Goal: Ask a question: Seek information or help from site administrators or community

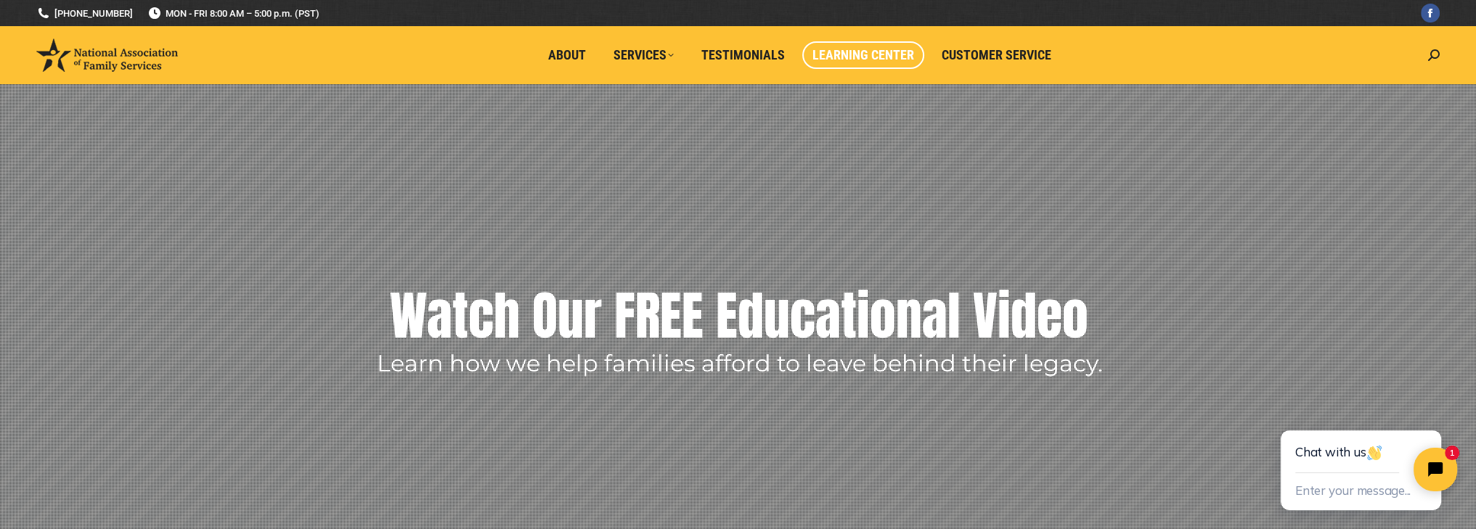
click at [881, 51] on span "Learning Center" at bounding box center [863, 55] width 102 height 16
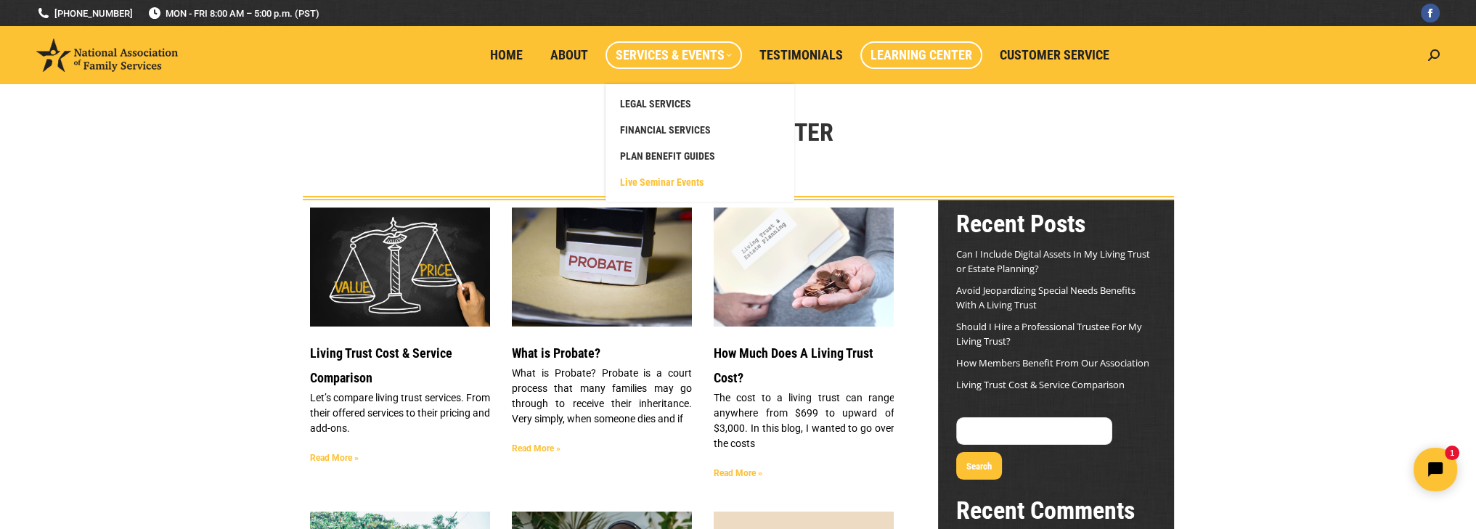
click at [660, 176] on span "Live Seminar Events" at bounding box center [661, 182] width 83 height 13
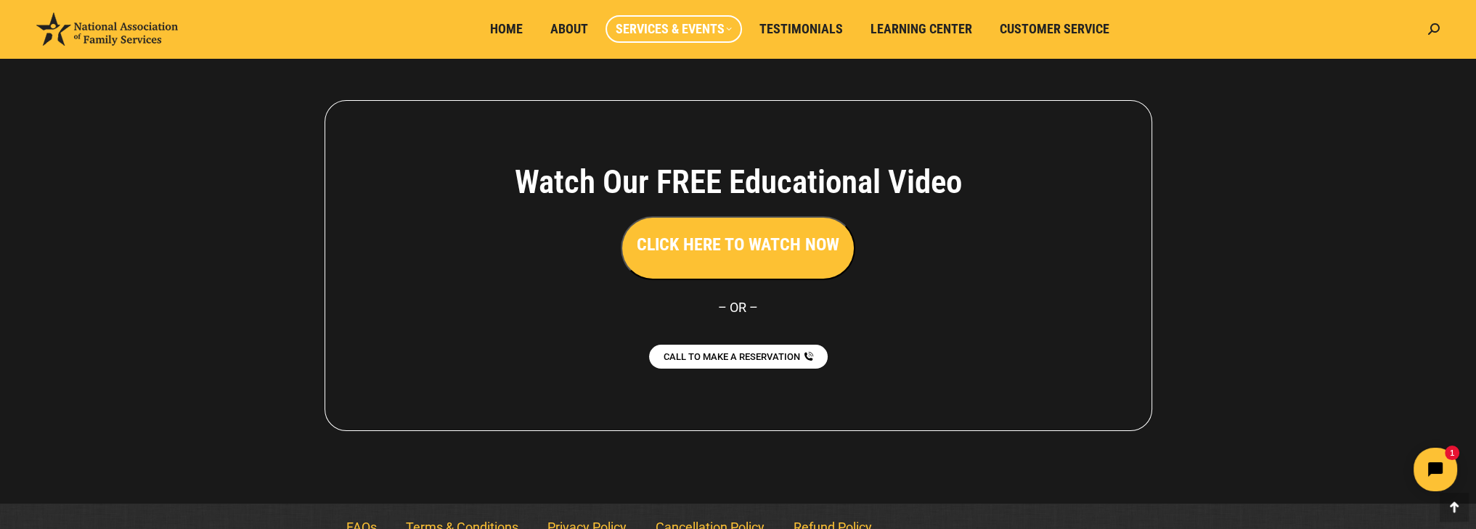
scroll to position [274, 0]
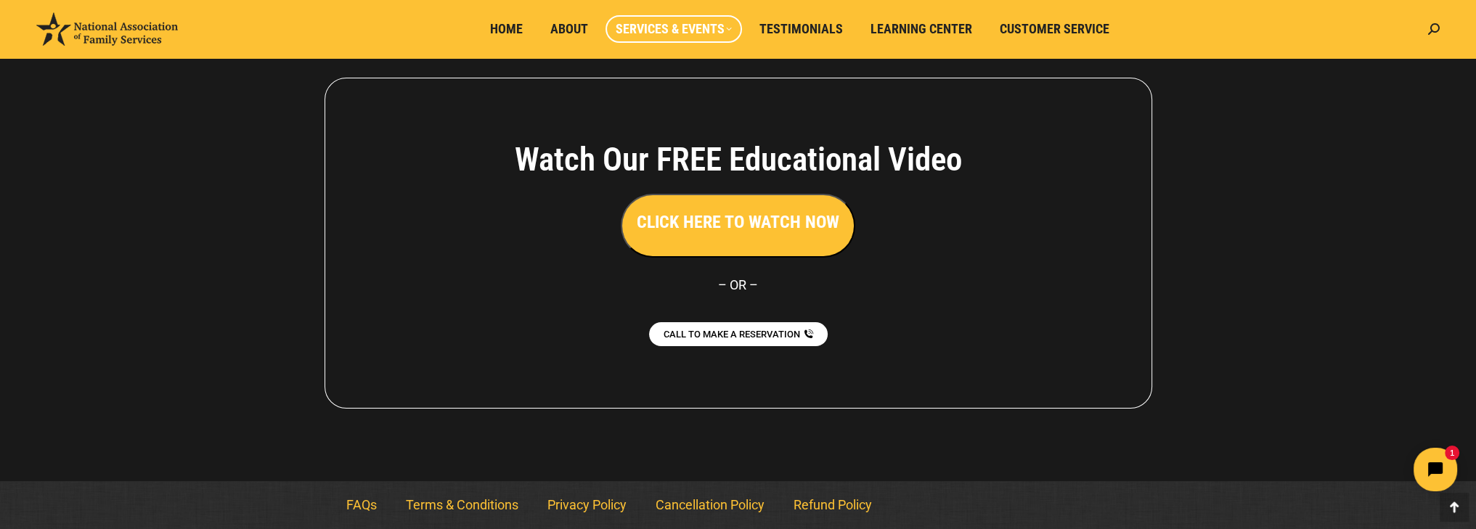
click at [737, 227] on h3 "CLICK HERE TO WATCH NOW" at bounding box center [738, 222] width 203 height 25
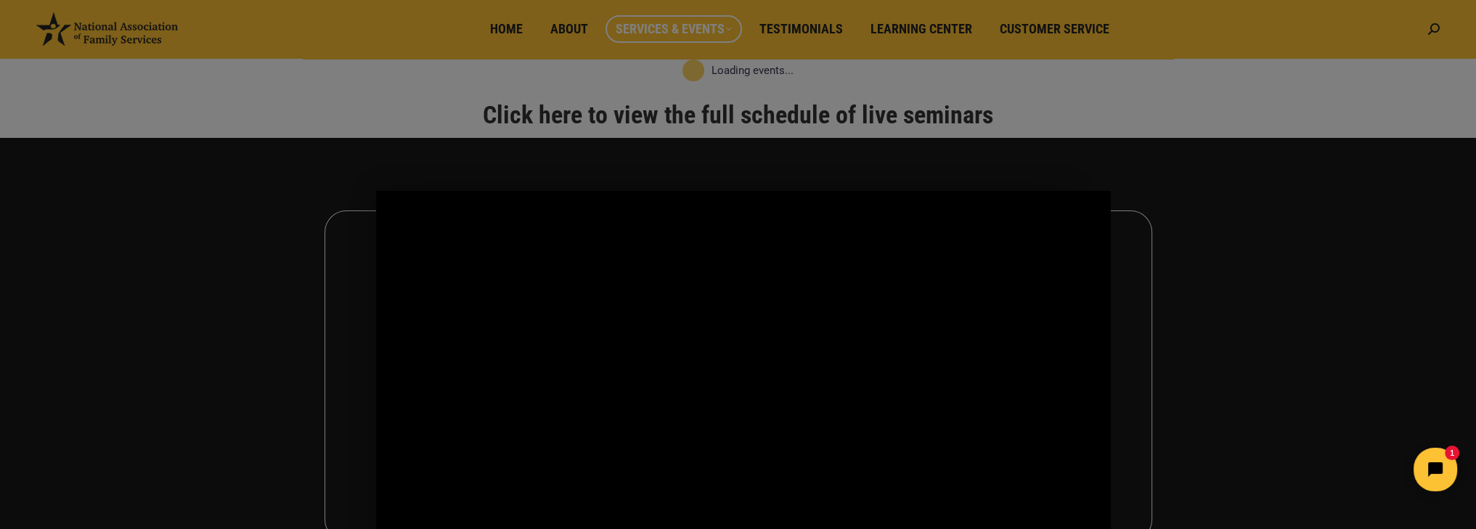
scroll to position [129, 0]
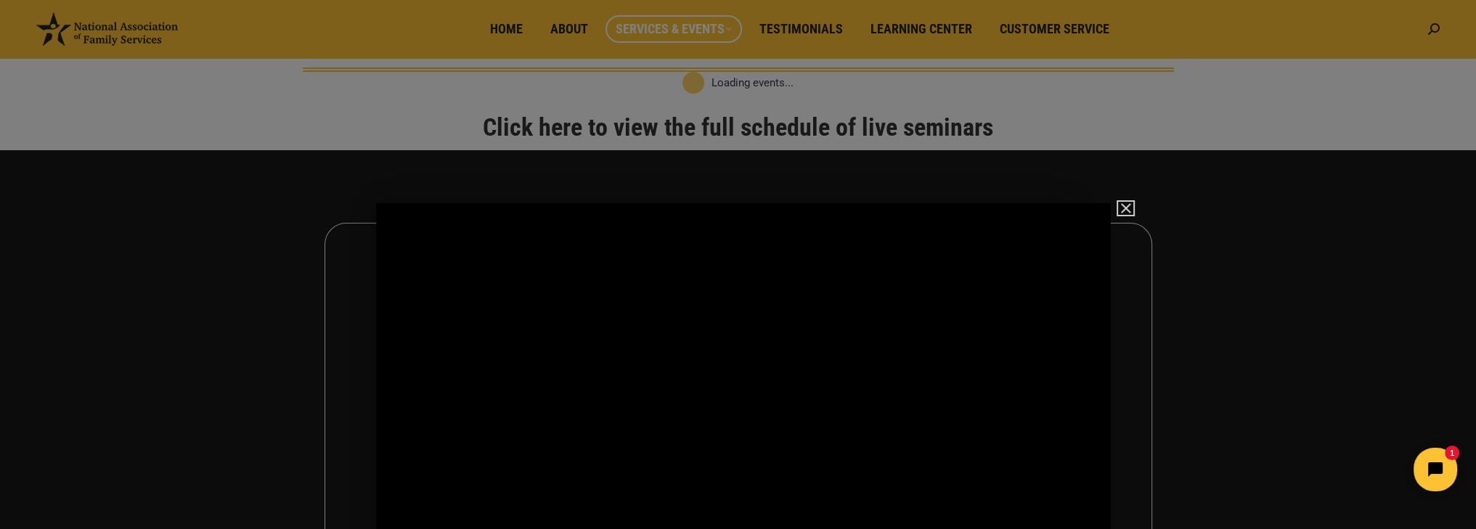
click at [1127, 205] on img "Close" at bounding box center [1119, 215] width 25 height 25
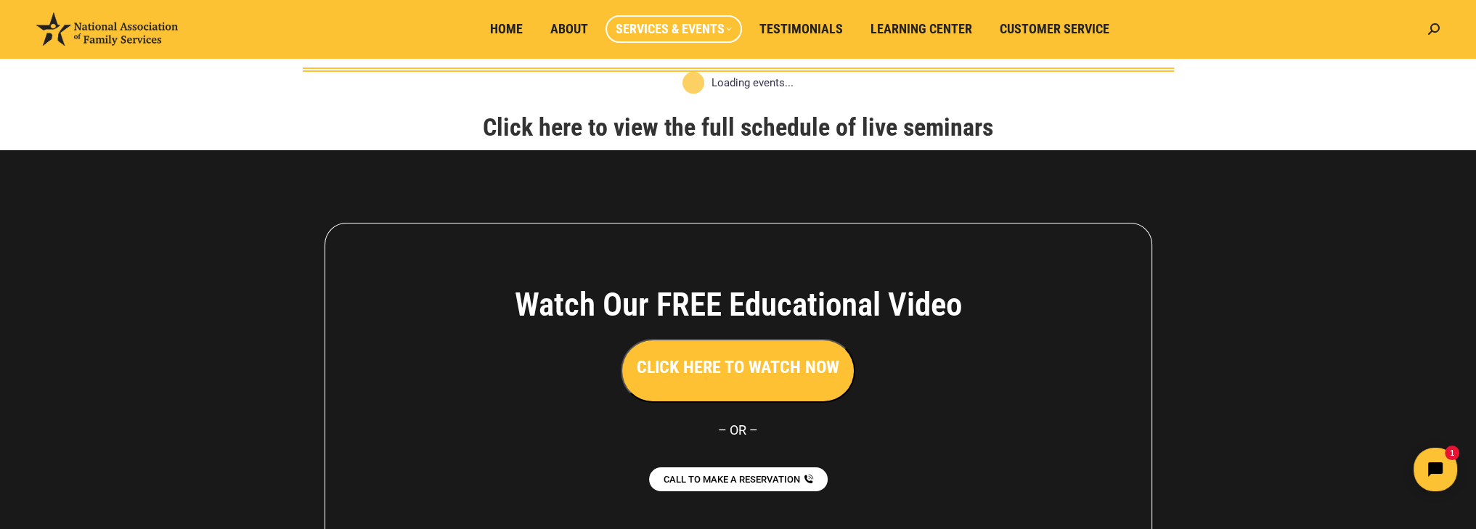
click at [778, 126] on link "Click here to view the full schedule of live seminars" at bounding box center [738, 127] width 510 height 29
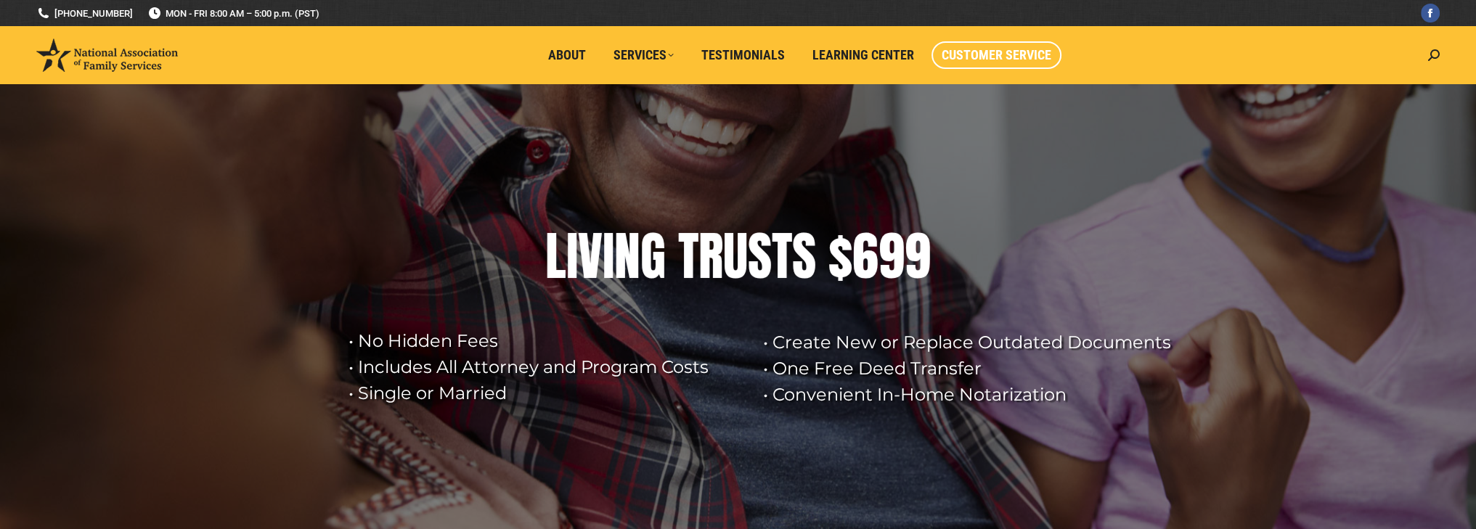
click at [1006, 49] on span "Customer Service" at bounding box center [997, 55] width 110 height 16
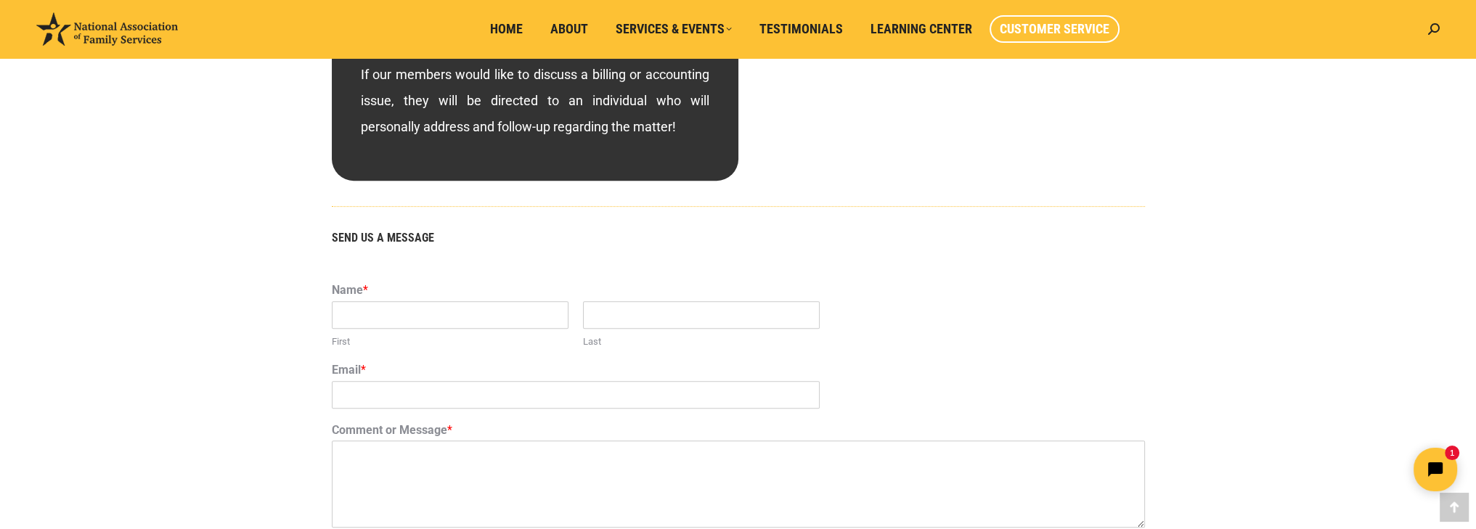
scroll to position [852, 0]
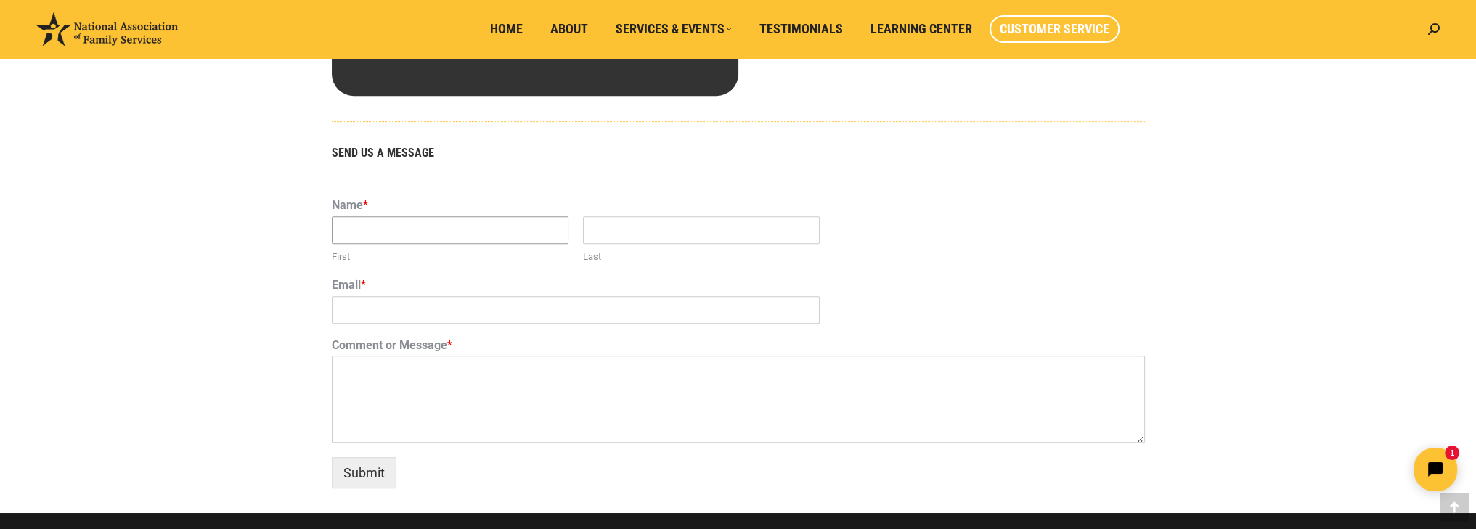
click at [375, 229] on input "First" at bounding box center [450, 230] width 237 height 28
type input "Stacie"
type input "Rew"
type input "staciemrew@icloud.com"
click at [395, 373] on textarea "Comment or Message *" at bounding box center [738, 399] width 813 height 87
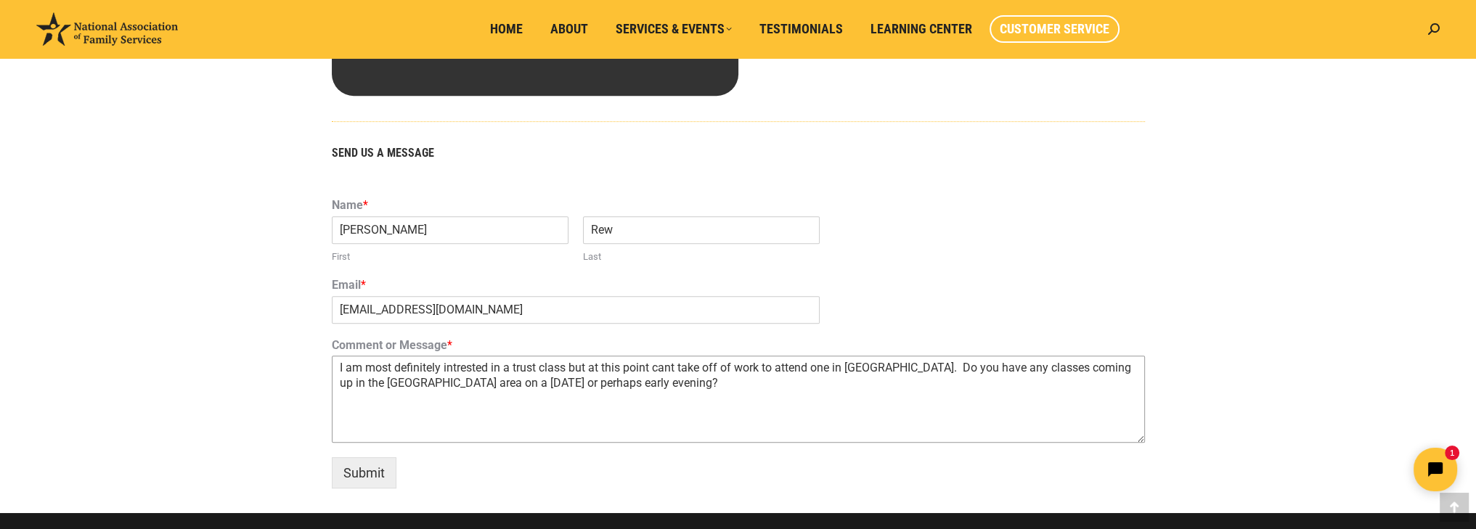
click at [457, 371] on textarea "I am most definitely intrested in a trust class but at this point cant take off…" at bounding box center [738, 399] width 813 height 87
type textarea "I am most definitely interested in a trust class but at this point cant take of…"
click at [367, 473] on button "Submit" at bounding box center [364, 472] width 65 height 31
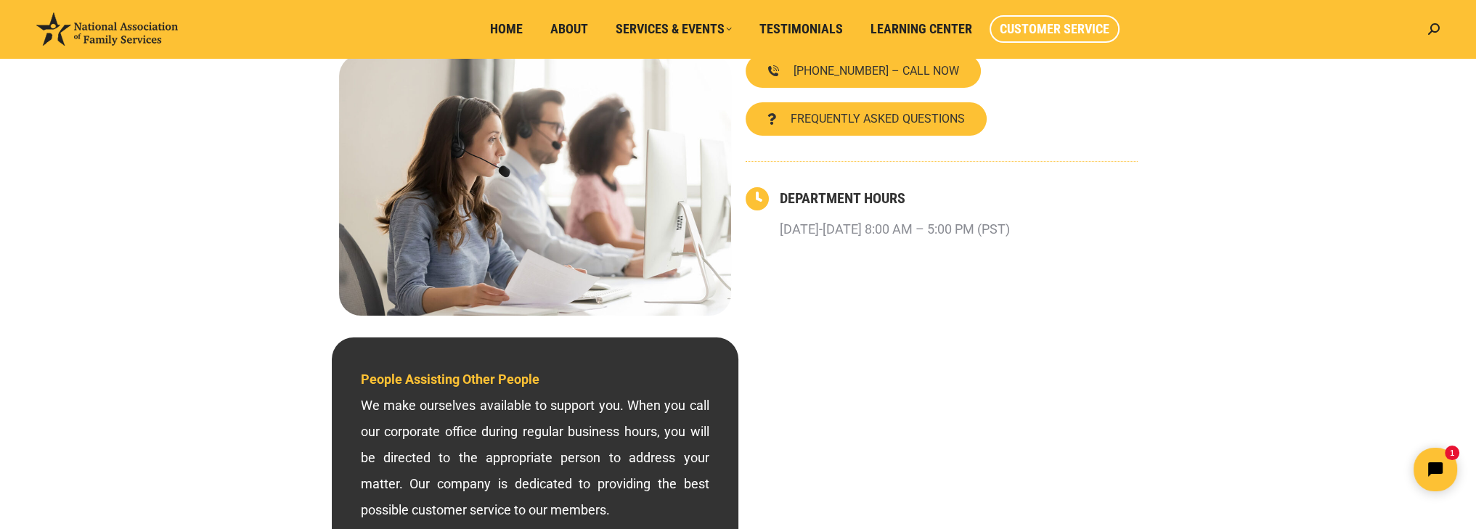
scroll to position [0, 0]
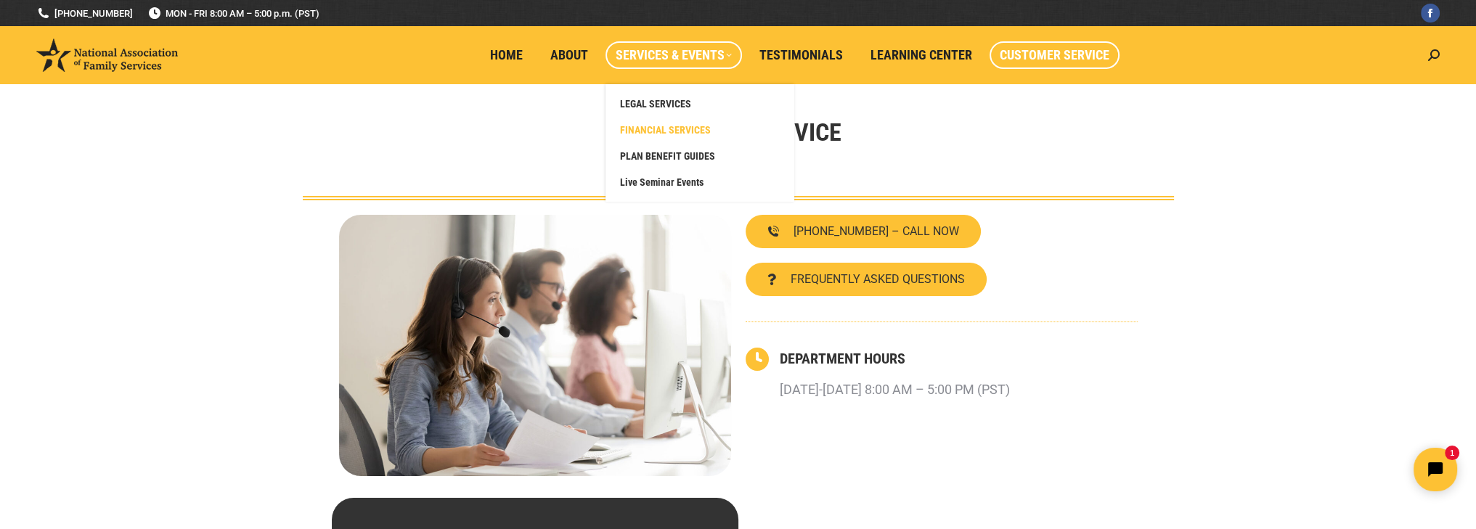
click at [648, 129] on span "FINANCIAL SERVICES" at bounding box center [665, 129] width 91 height 13
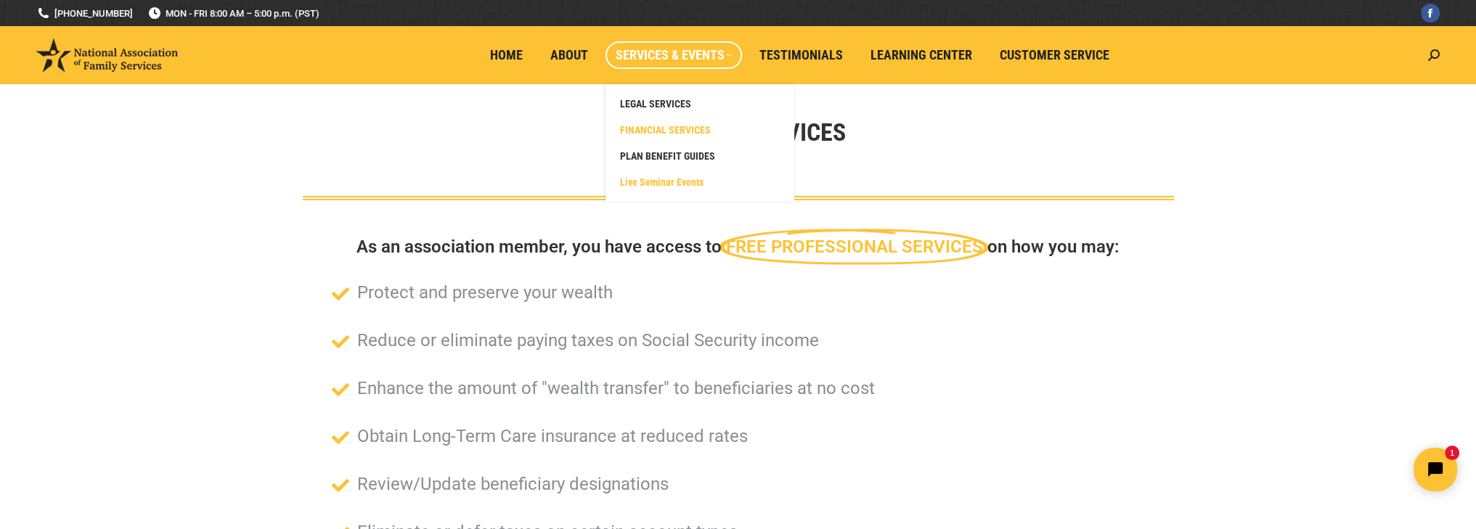
click at [682, 179] on span "Live Seminar Events" at bounding box center [661, 182] width 83 height 13
